Goal: Transaction & Acquisition: Purchase product/service

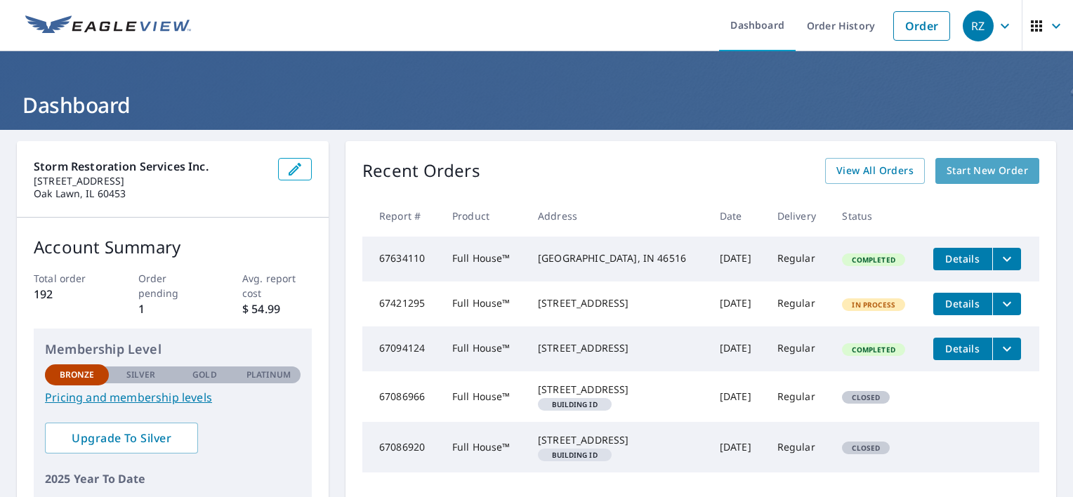
click at [994, 172] on span "Start New Order" at bounding box center [986, 171] width 81 height 18
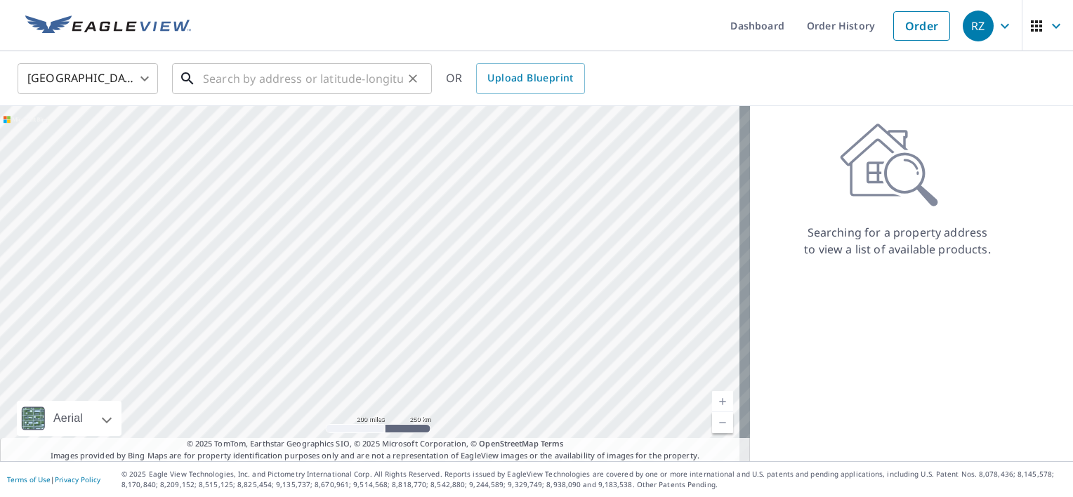
click at [227, 86] on input "text" at bounding box center [303, 78] width 200 height 39
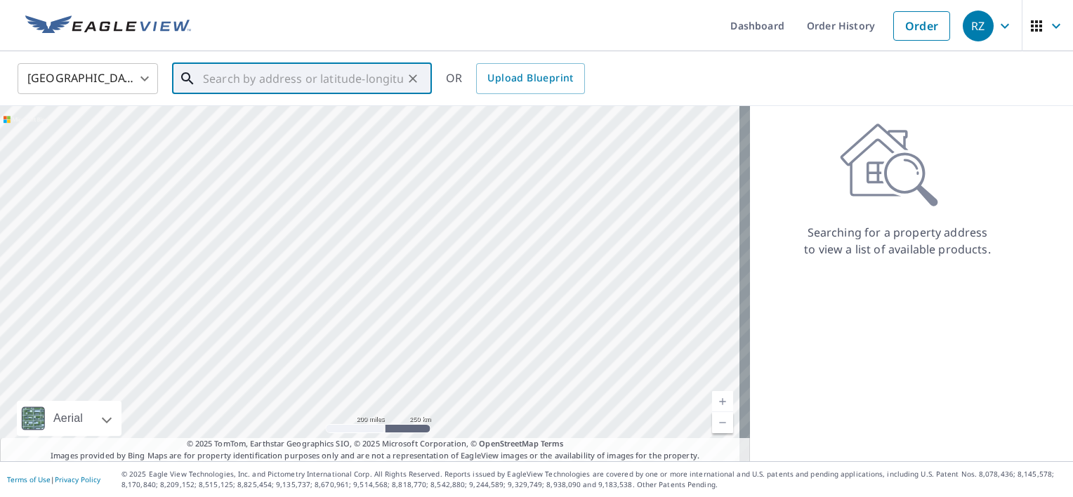
click at [291, 74] on input "text" at bounding box center [303, 78] width 200 height 39
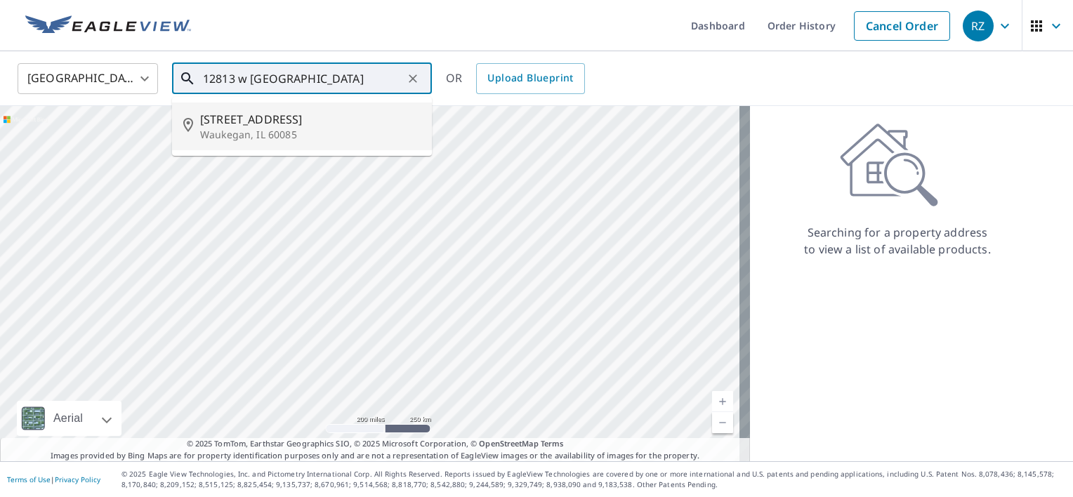
click at [222, 115] on span "[STREET_ADDRESS]" at bounding box center [310, 119] width 220 height 17
type input "[STREET_ADDRESS]"
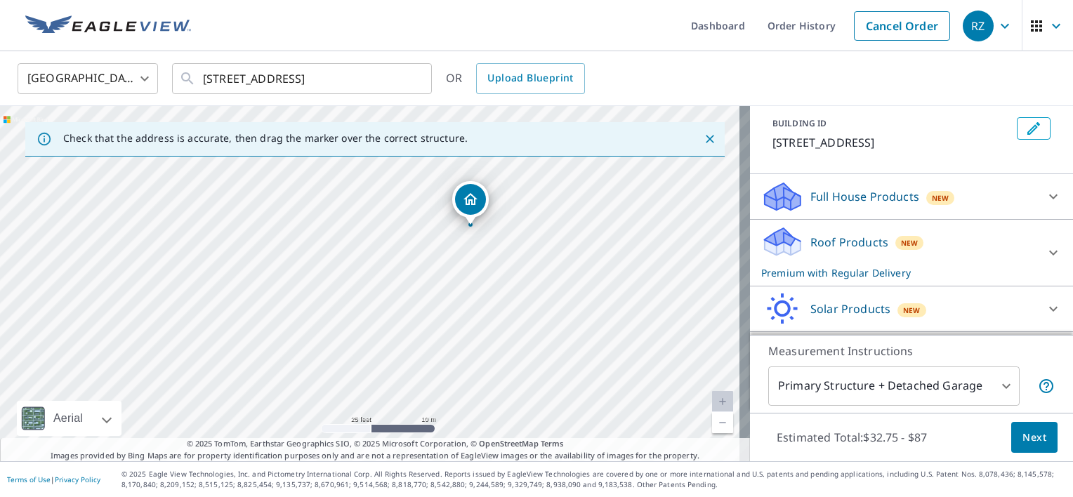
scroll to position [107, 0]
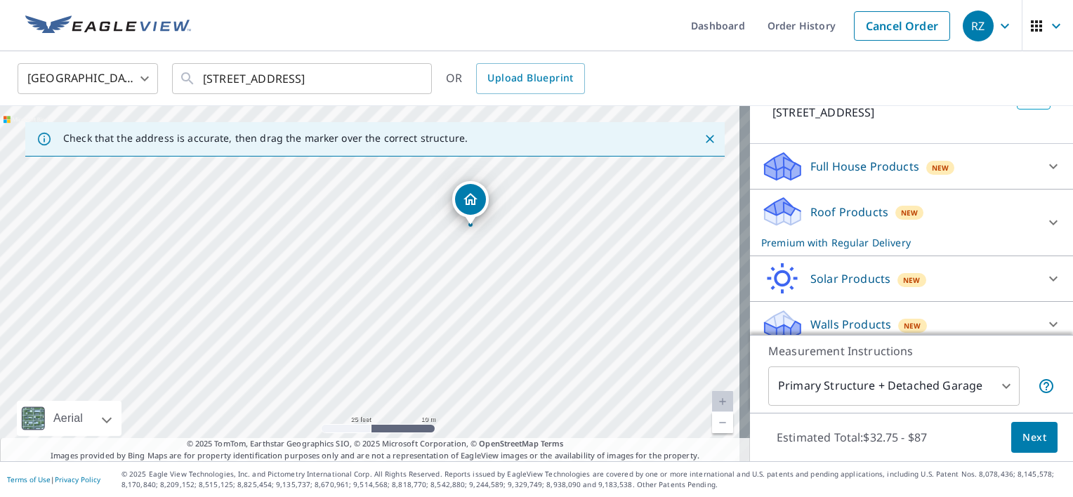
click at [823, 171] on p "Full House Products" at bounding box center [864, 166] width 109 height 17
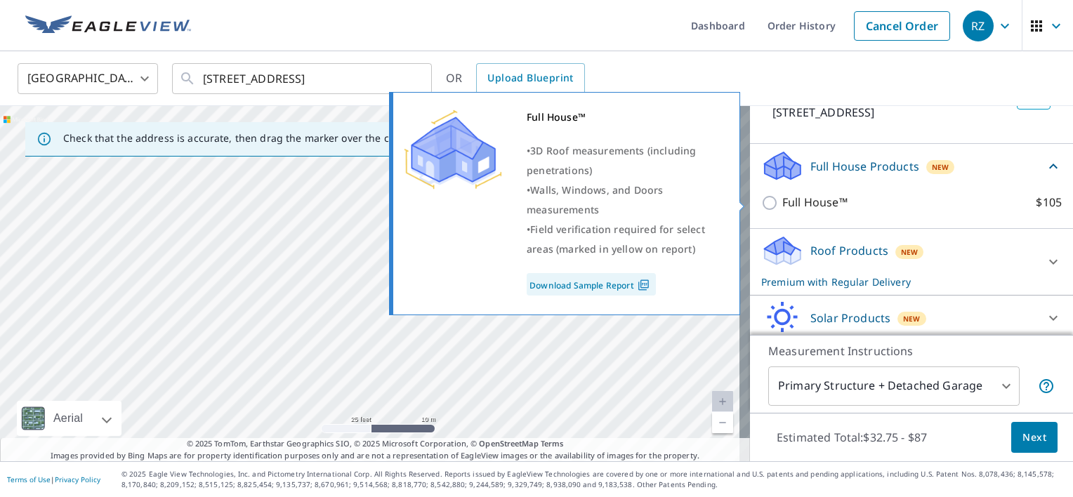
click at [761, 201] on input "Full House™ $105" at bounding box center [771, 202] width 21 height 17
checkbox input "true"
checkbox input "false"
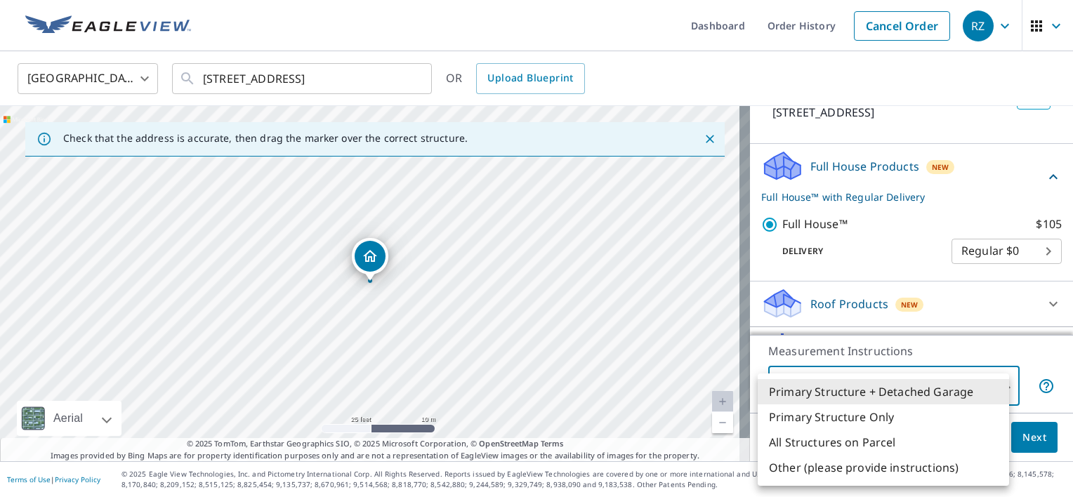
click at [995, 382] on body "RZ RZ Dashboard Order History Cancel Order RZ United States US ​ [STREET_ADDRES…" at bounding box center [536, 248] width 1073 height 497
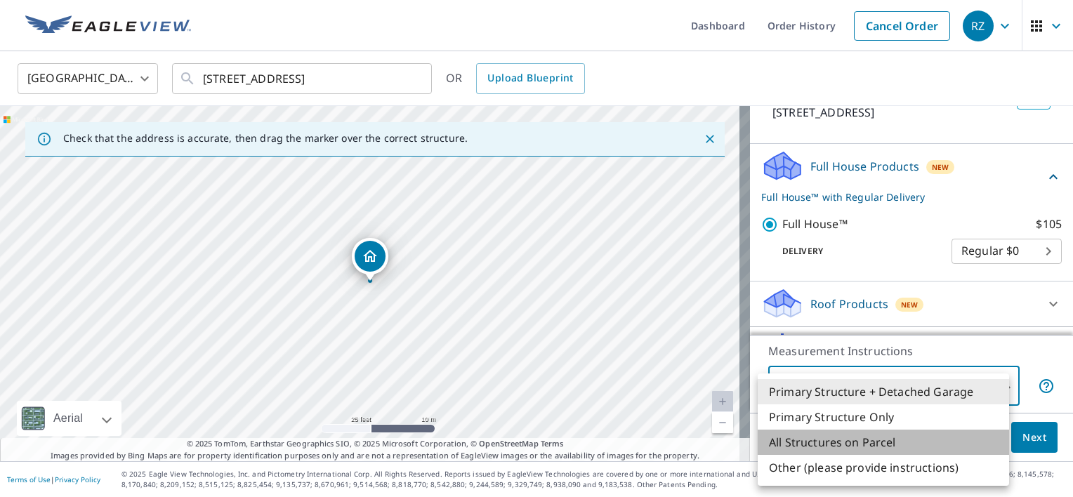
click at [814, 445] on li "All Structures on Parcel" at bounding box center [883, 442] width 251 height 25
type input "3"
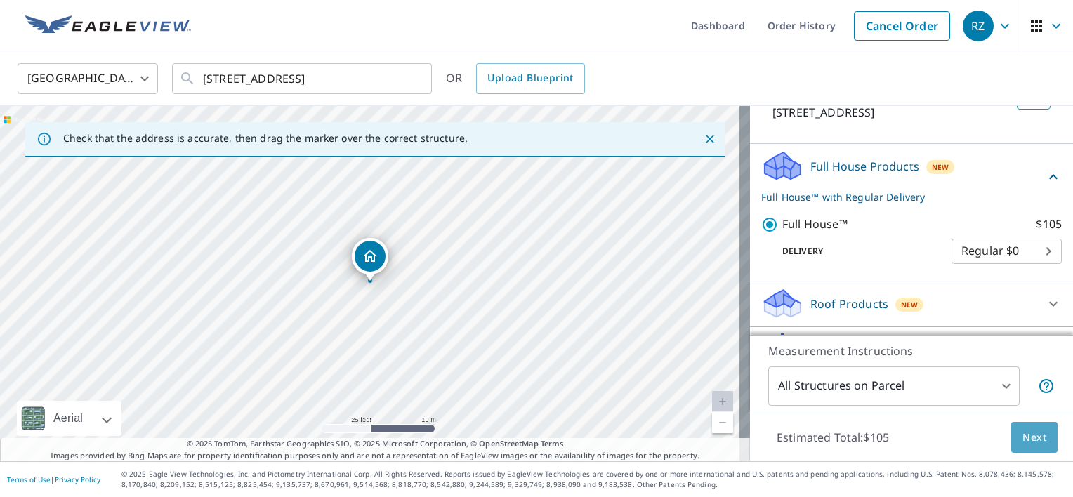
click at [1032, 435] on span "Next" at bounding box center [1034, 438] width 24 height 18
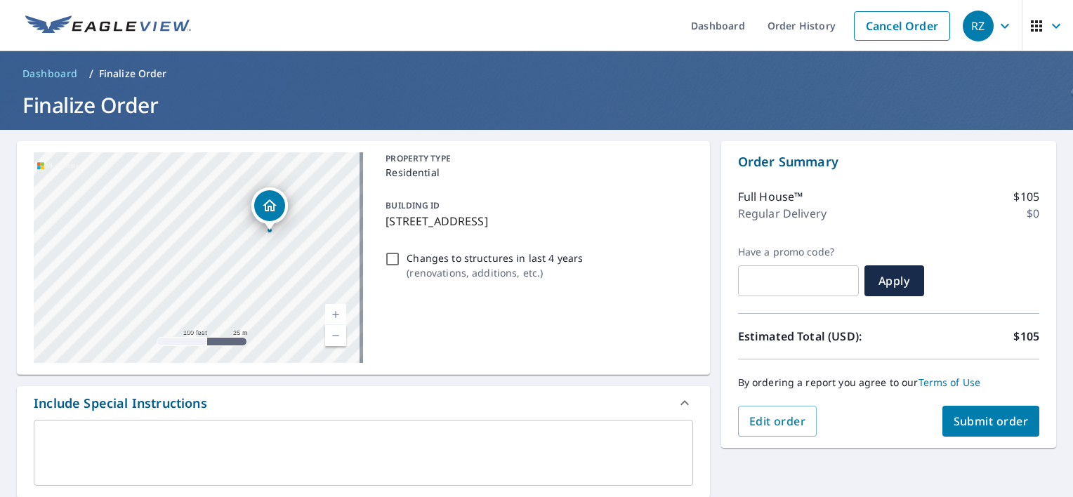
click at [992, 421] on span "Submit order" at bounding box center [990, 421] width 75 height 15
checkbox input "true"
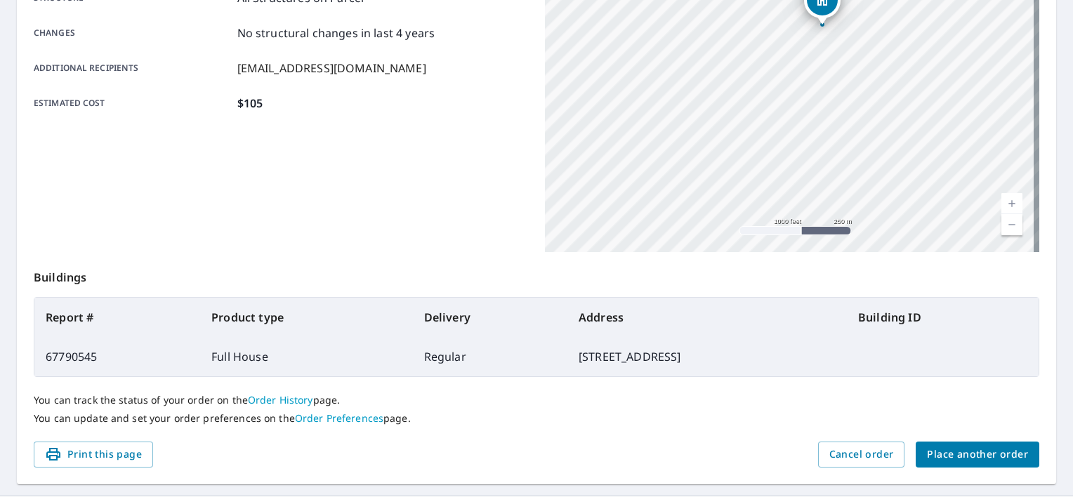
scroll to position [329, 0]
